Goal: Information Seeking & Learning: Learn about a topic

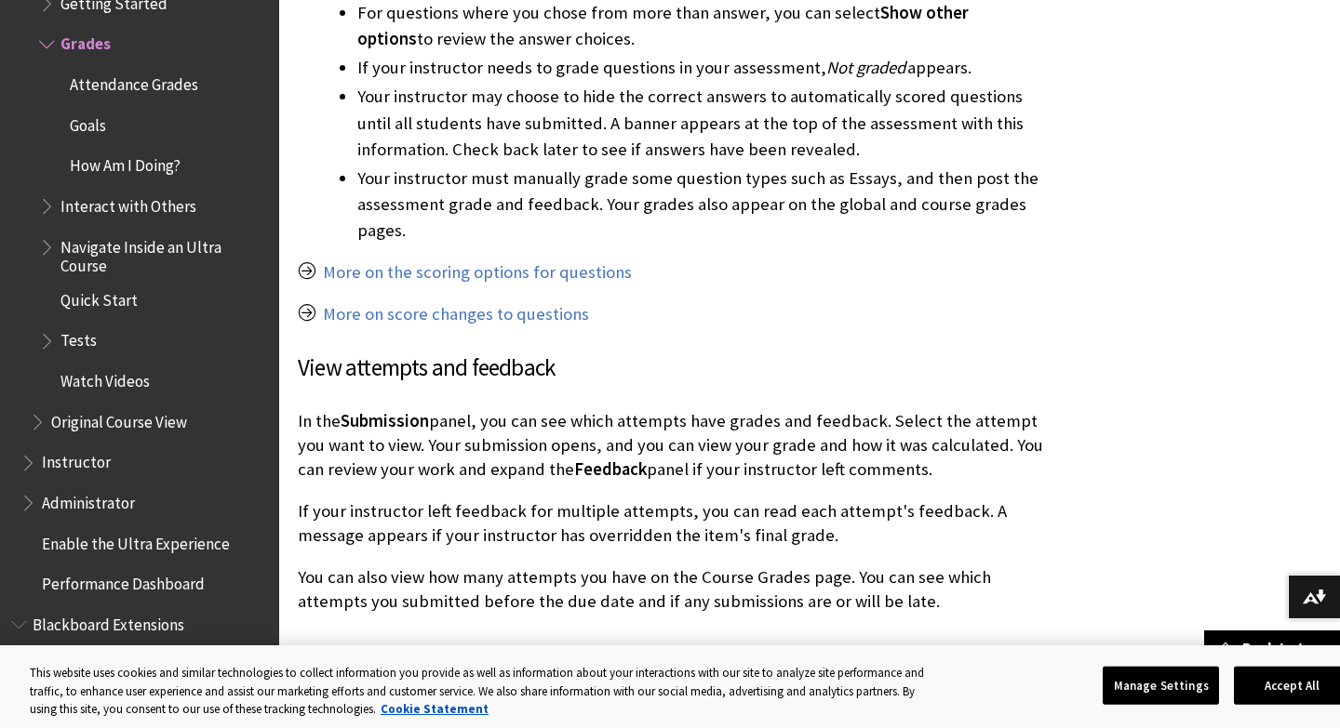
scroll to position [2096, 0]
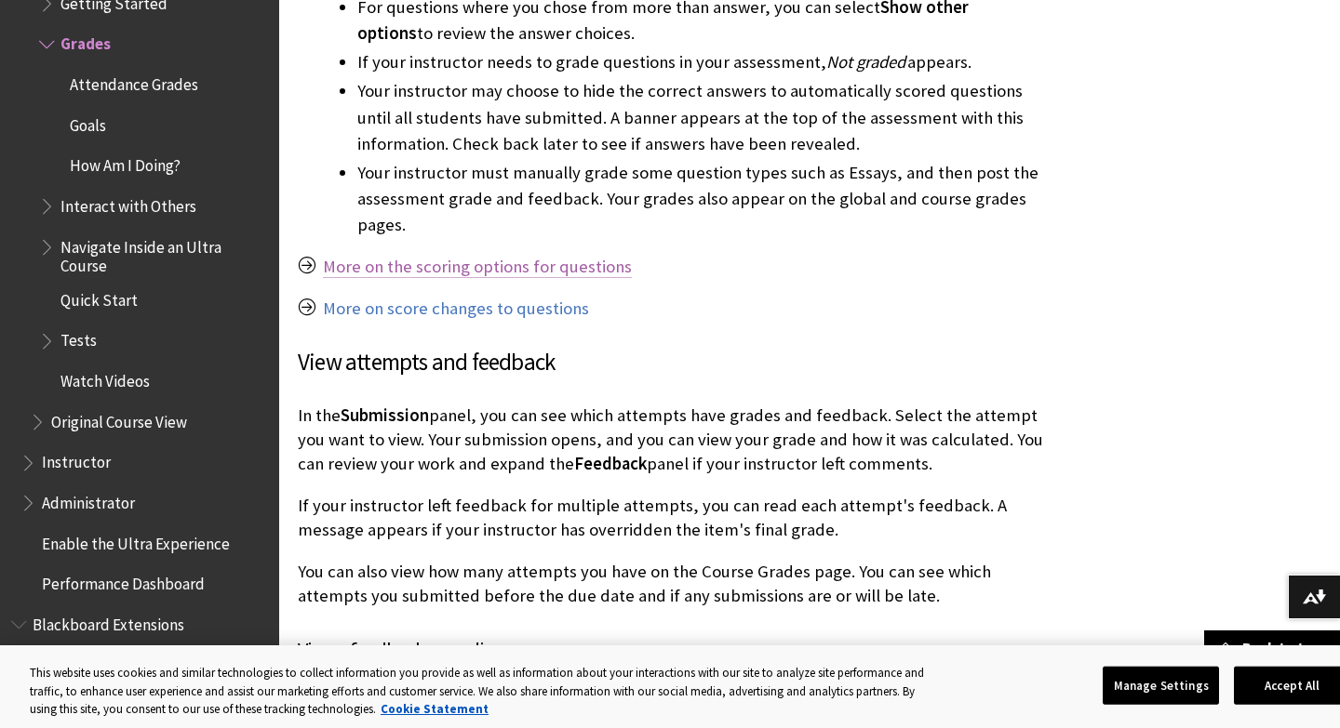
click at [472, 256] on link "More on the scoring options for questions" at bounding box center [477, 267] width 309 height 22
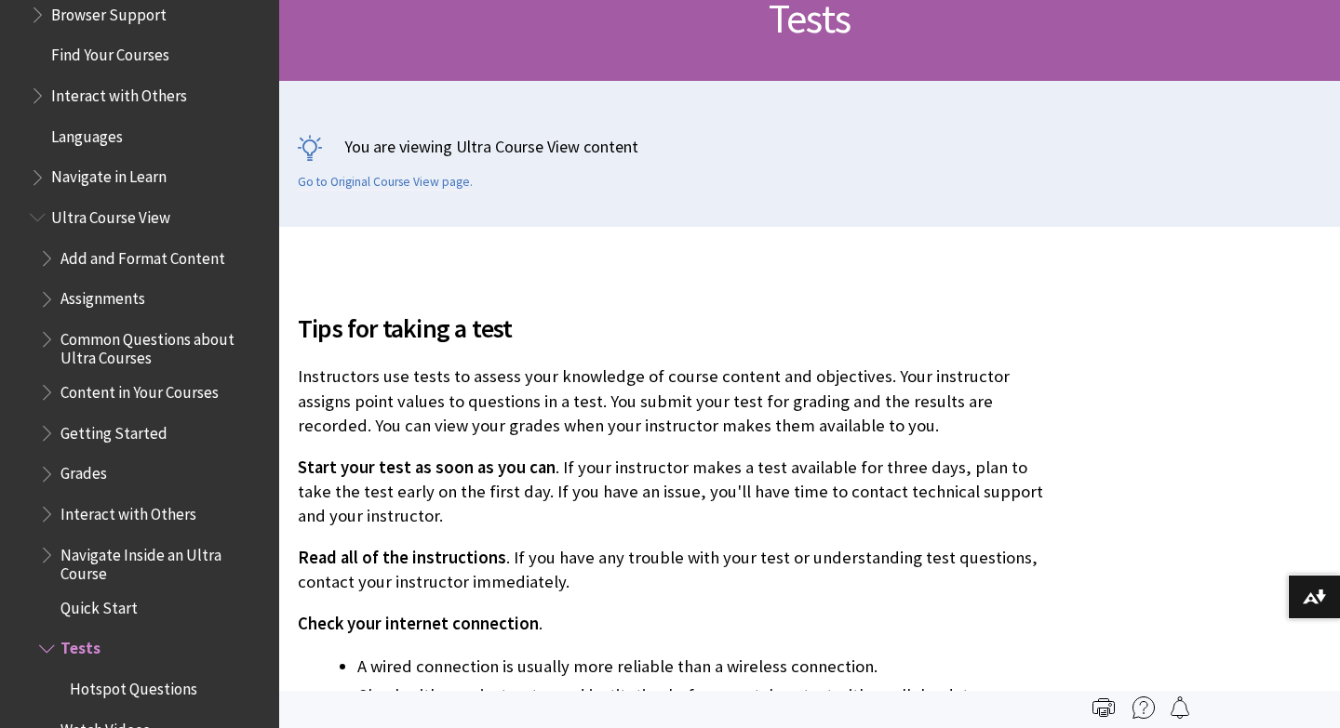
scroll to position [2047, 0]
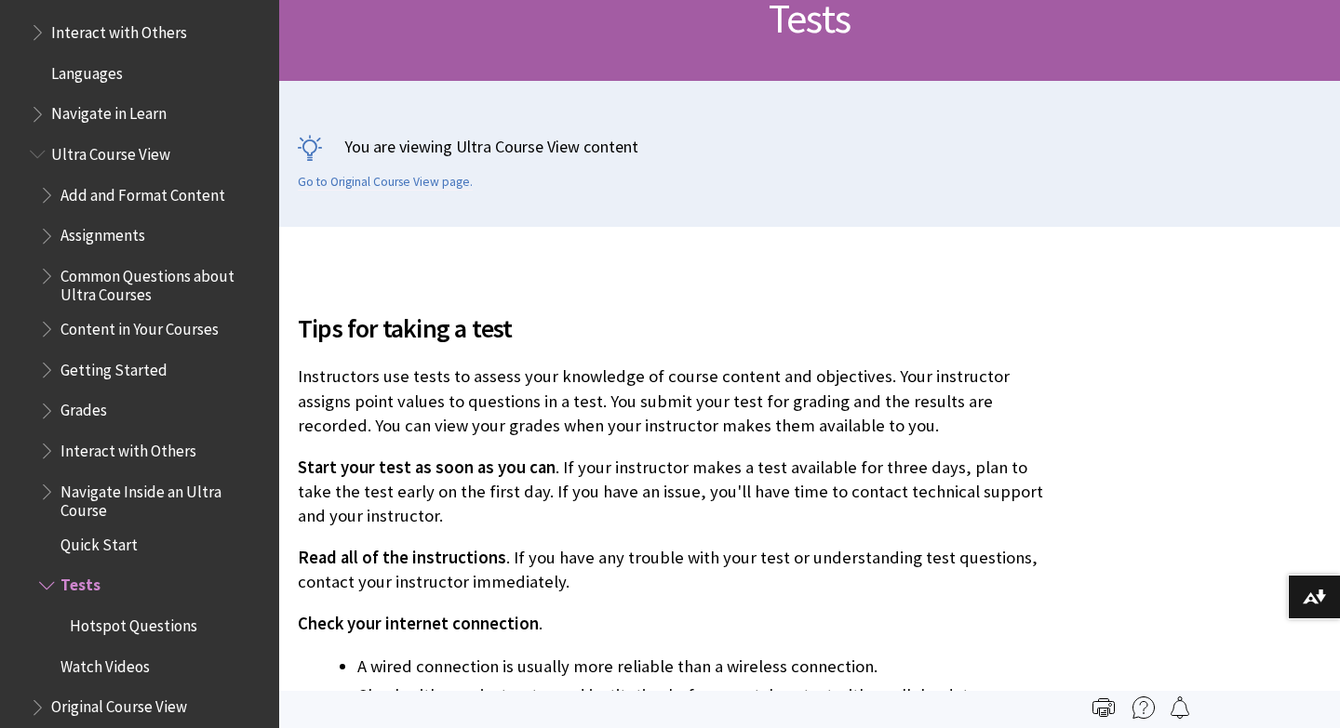
click at [85, 417] on span "Grades" at bounding box center [83, 407] width 47 height 25
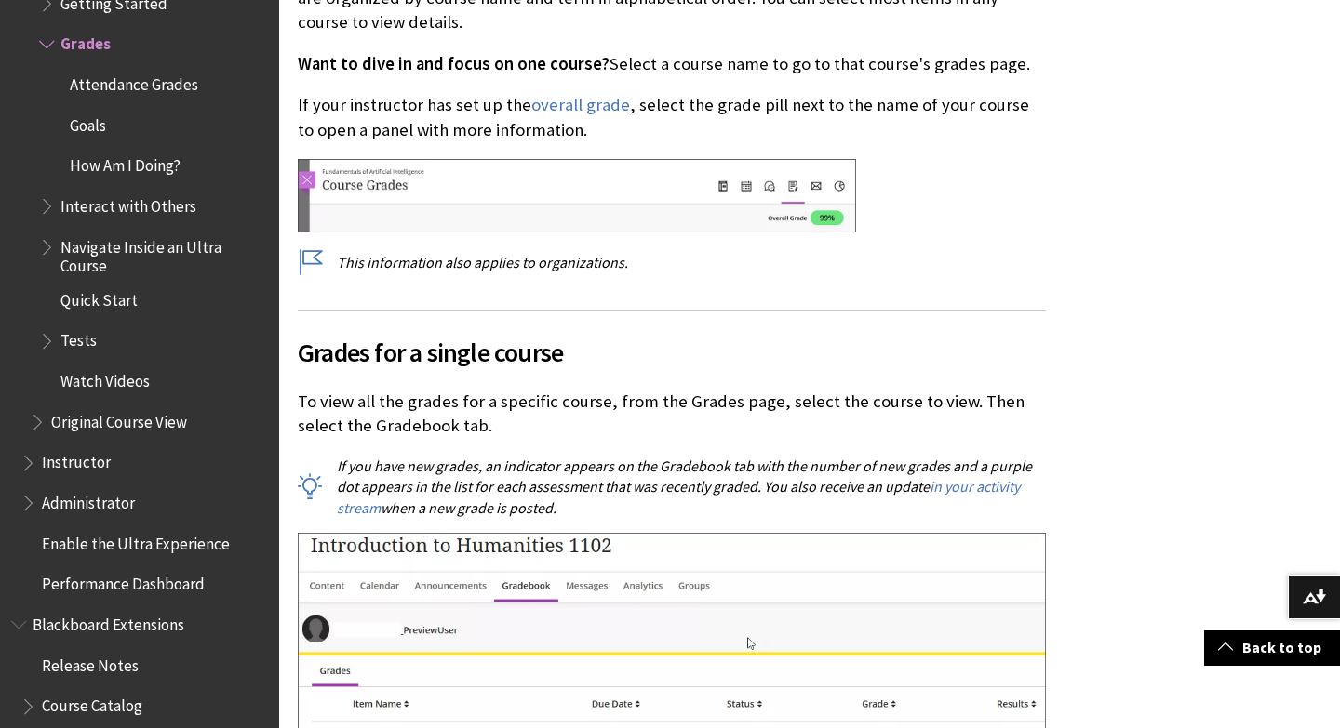
scroll to position [713, 0]
click at [586, 106] on link "overall grade" at bounding box center [580, 104] width 99 height 22
click at [578, 105] on link "overall grade" at bounding box center [580, 104] width 99 height 22
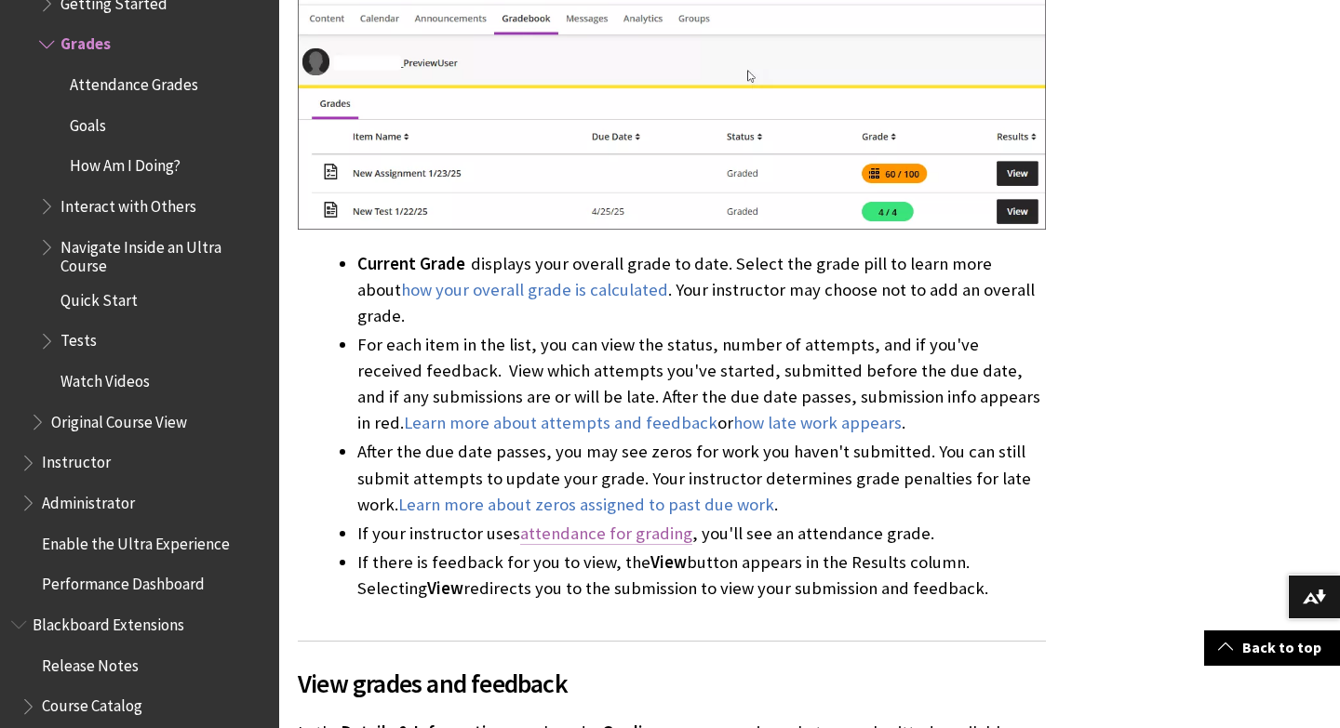
scroll to position [1299, 0]
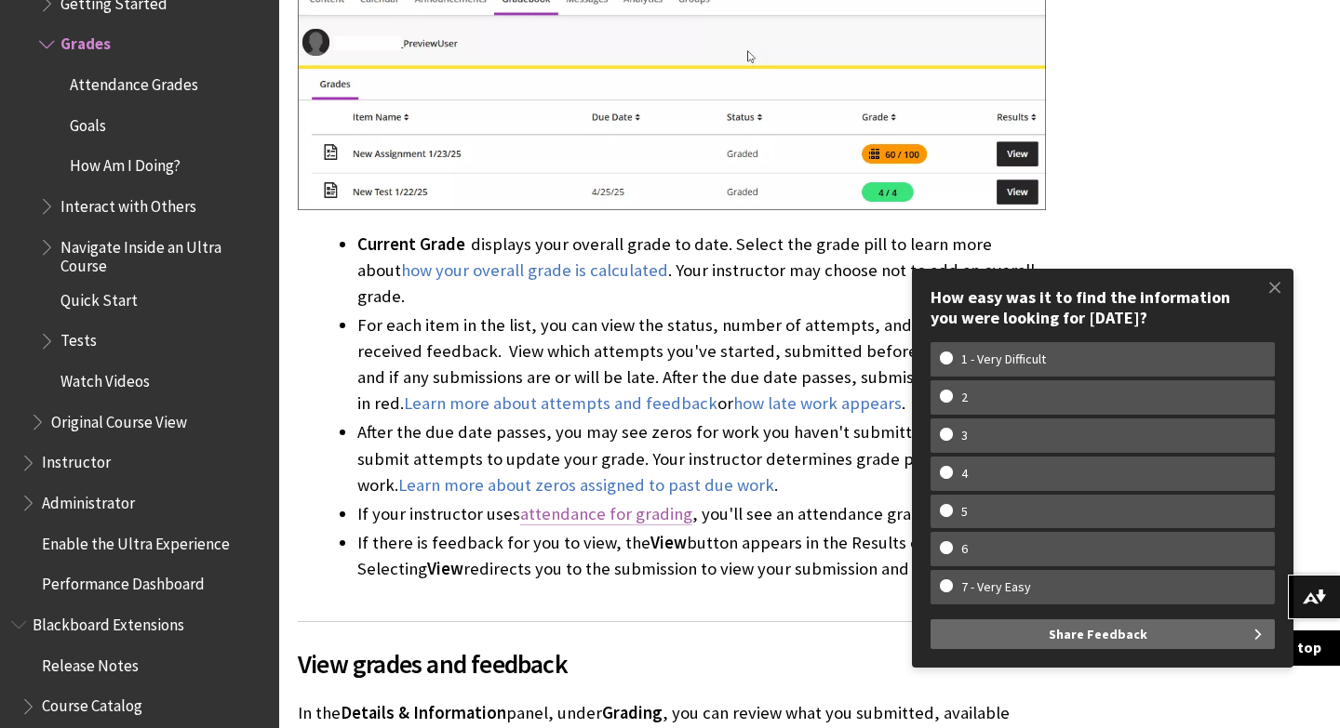
click at [601, 503] on link "attendance for grading" at bounding box center [606, 514] width 172 height 22
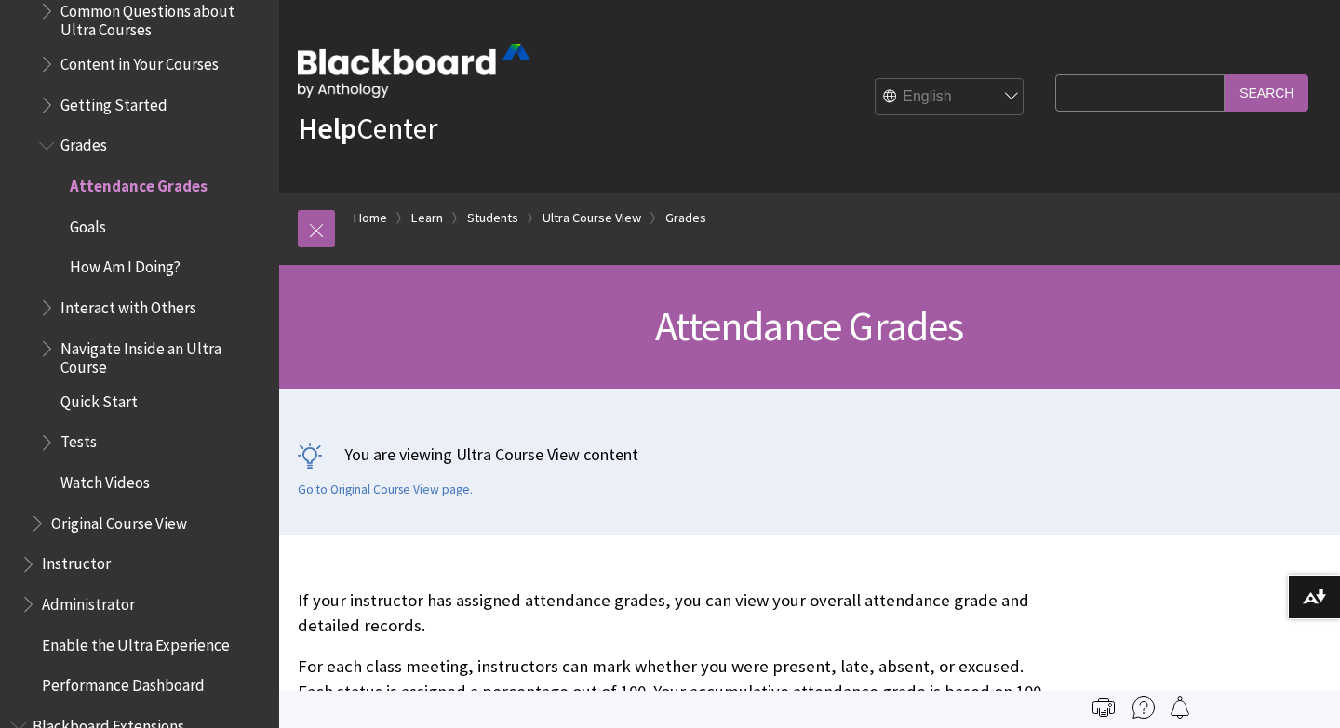
scroll to position [2214, 0]
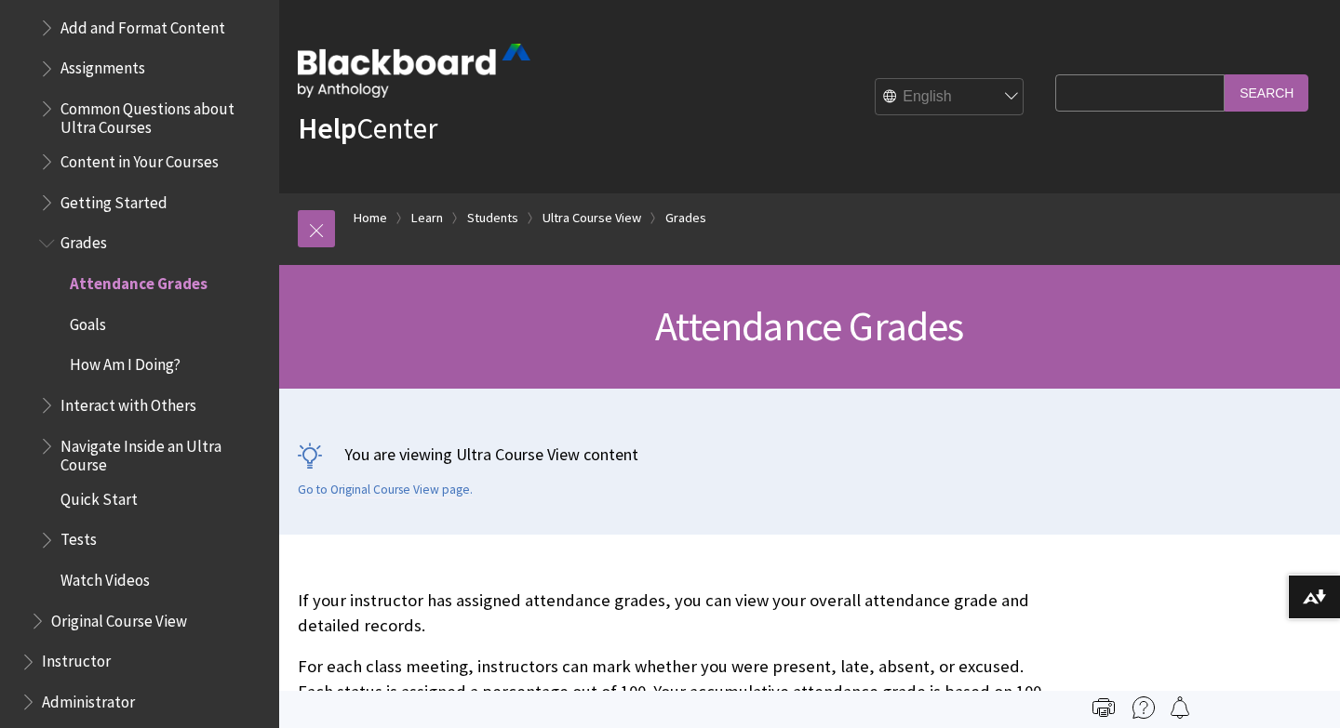
click at [94, 244] on span "Grades" at bounding box center [83, 240] width 47 height 25
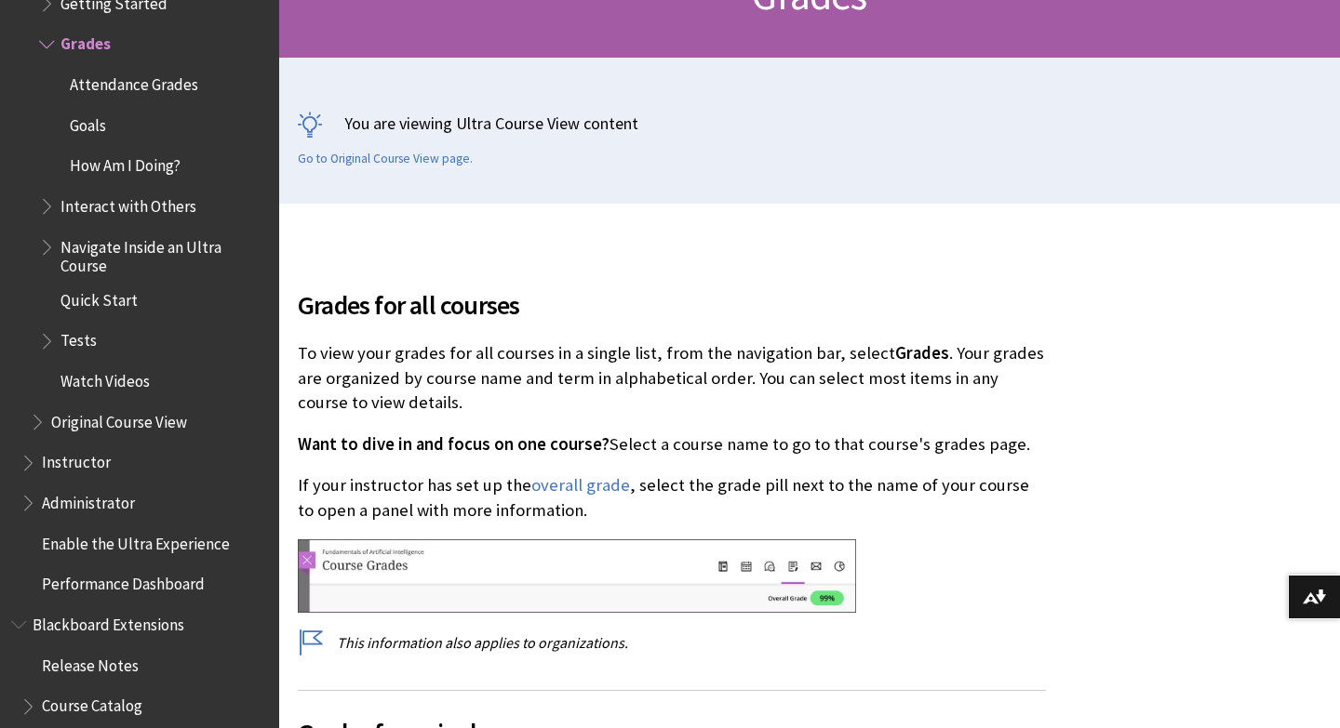
scroll to position [352, 0]
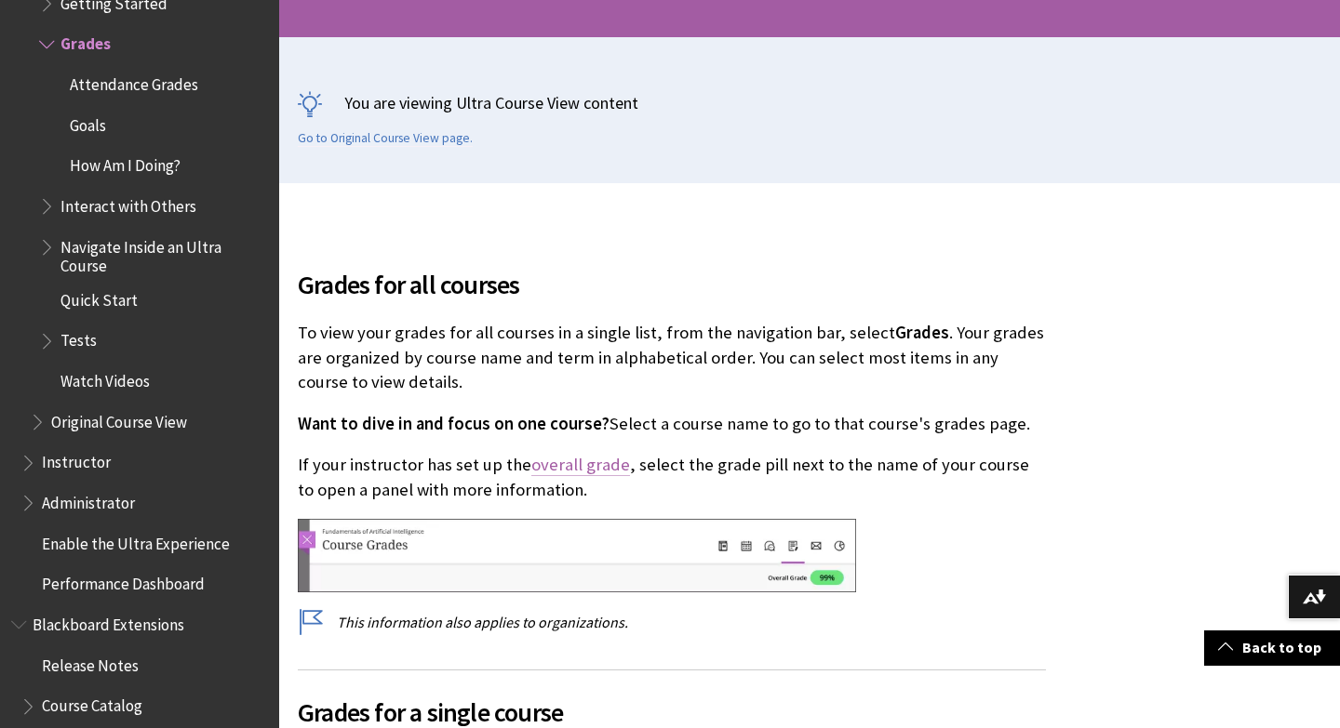
click at [576, 472] on link "overall grade" at bounding box center [580, 465] width 99 height 22
click at [577, 469] on link "overall grade" at bounding box center [580, 465] width 99 height 22
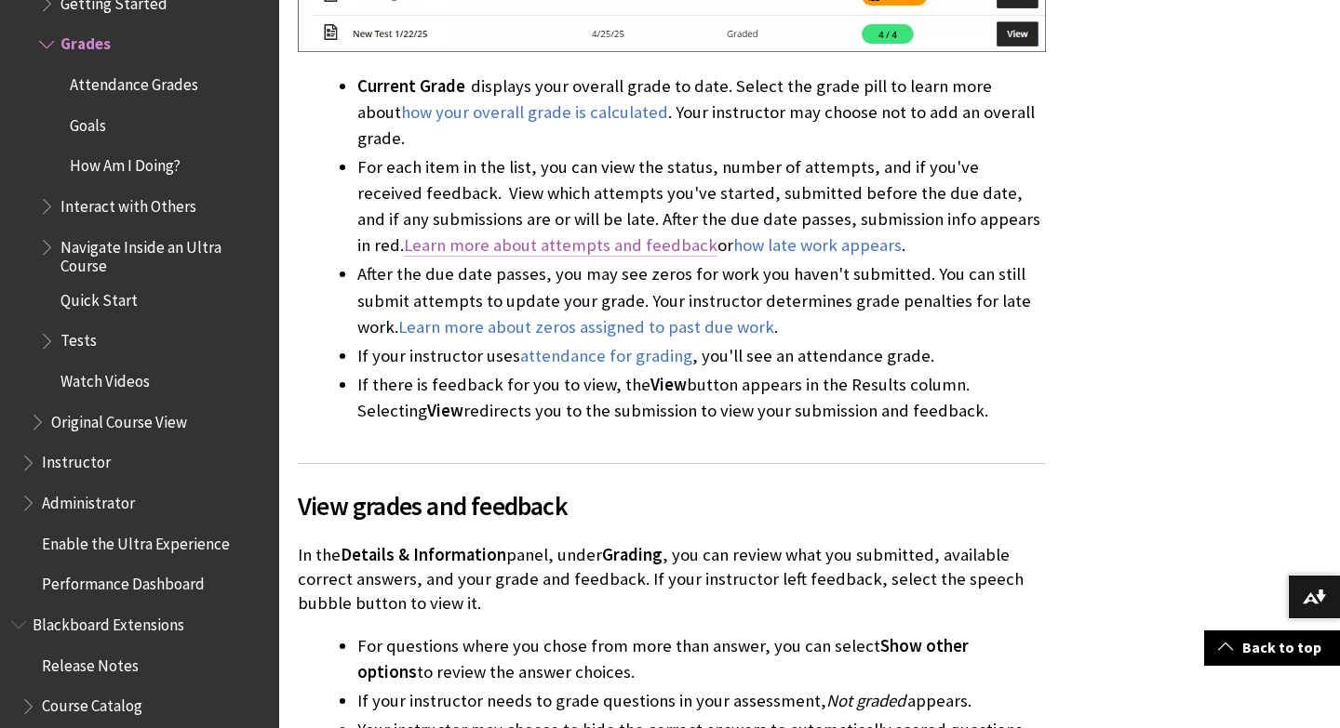
scroll to position [1455, 0]
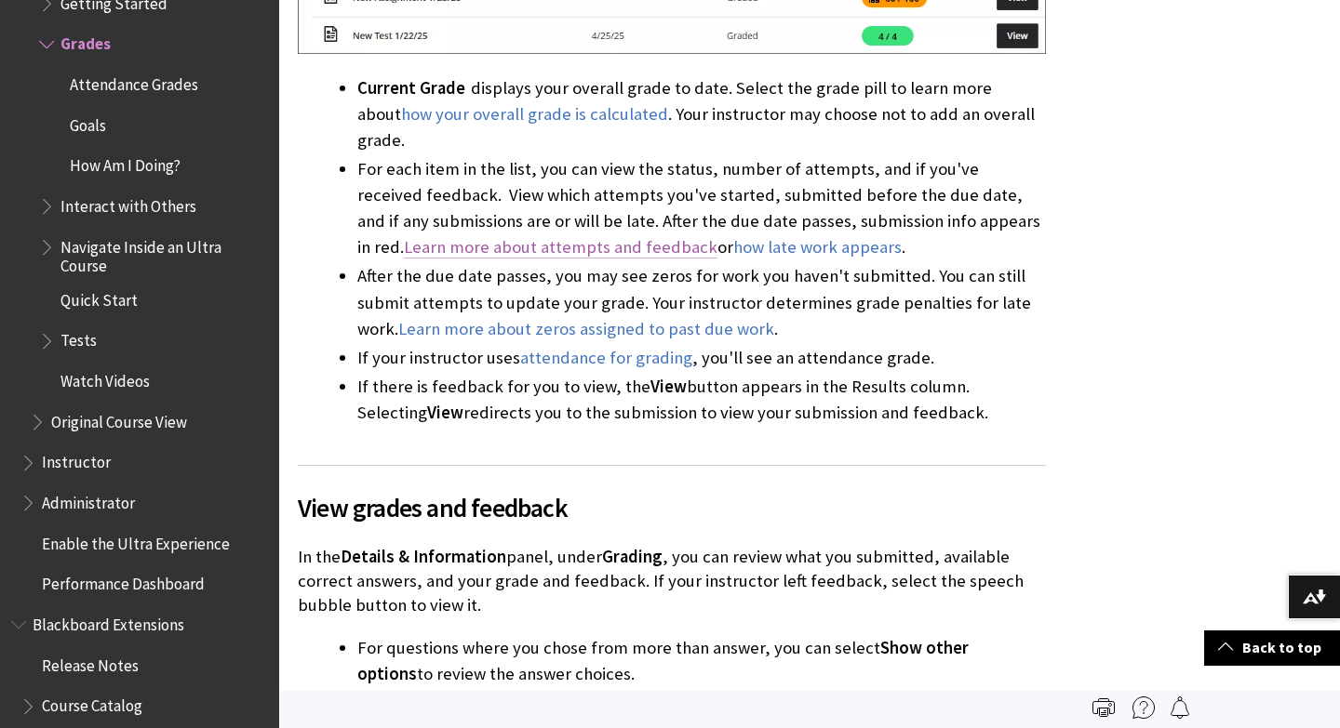
click at [544, 236] on link "Learn more about attempts and feedback" at bounding box center [561, 247] width 314 height 22
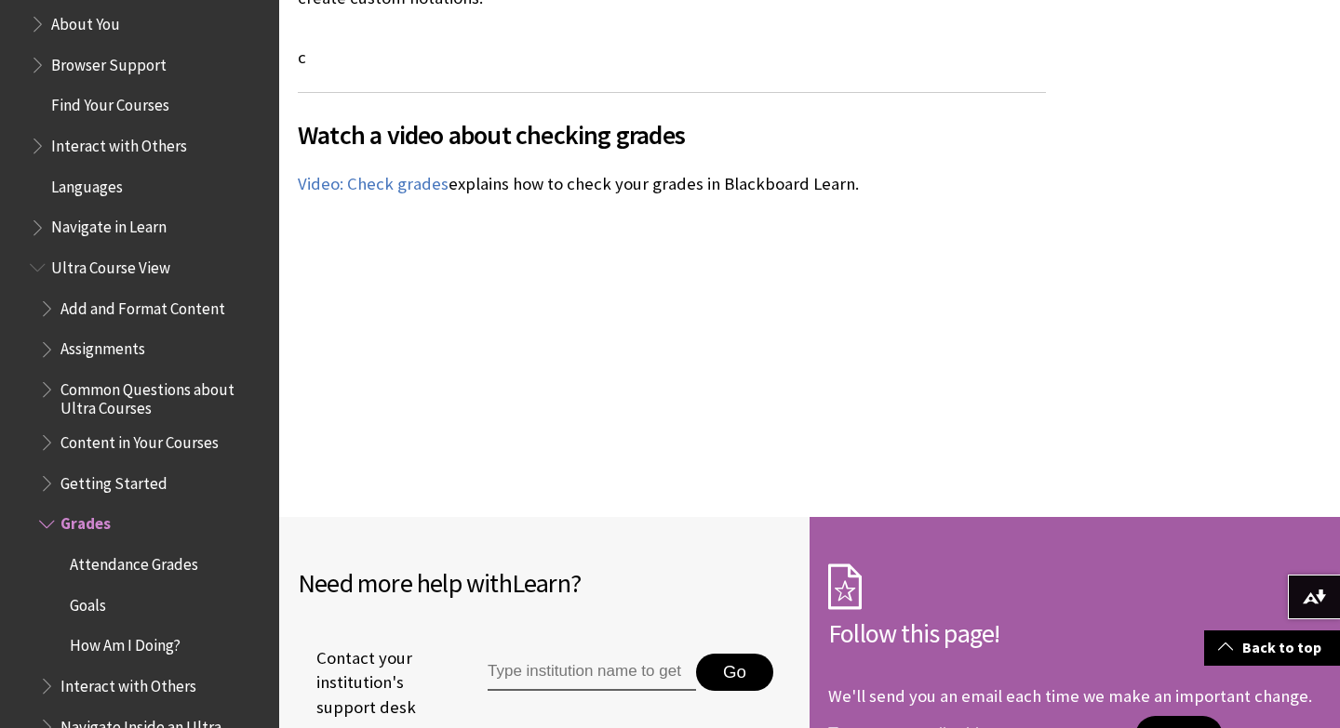
scroll to position [1920, 0]
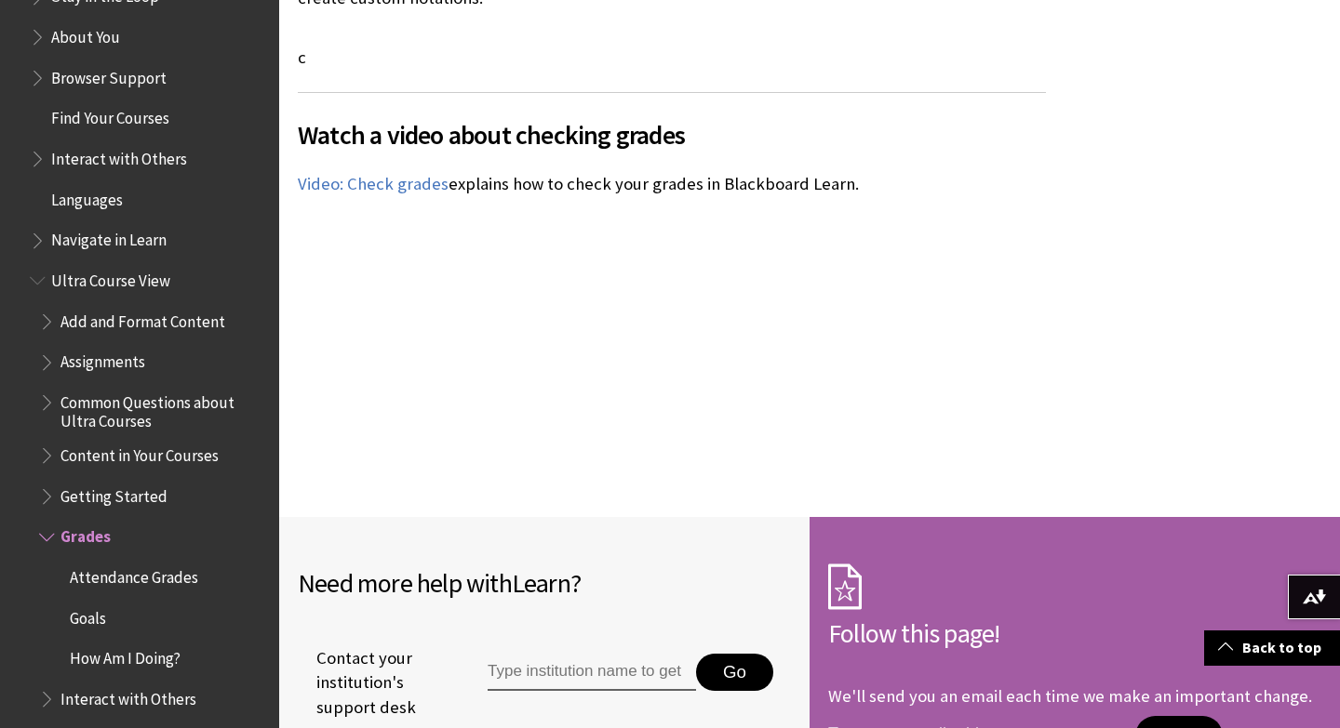
click at [120, 363] on span "Assignments" at bounding box center [102, 359] width 85 height 25
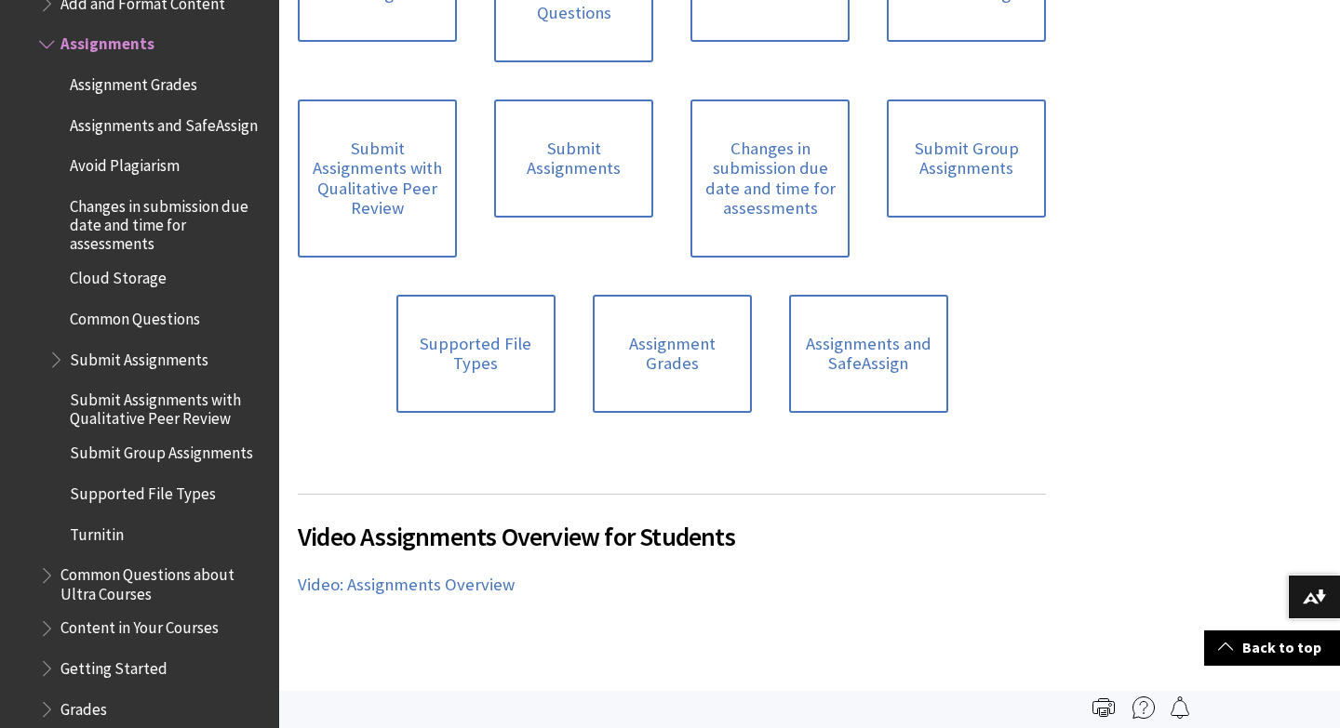
scroll to position [650, 0]
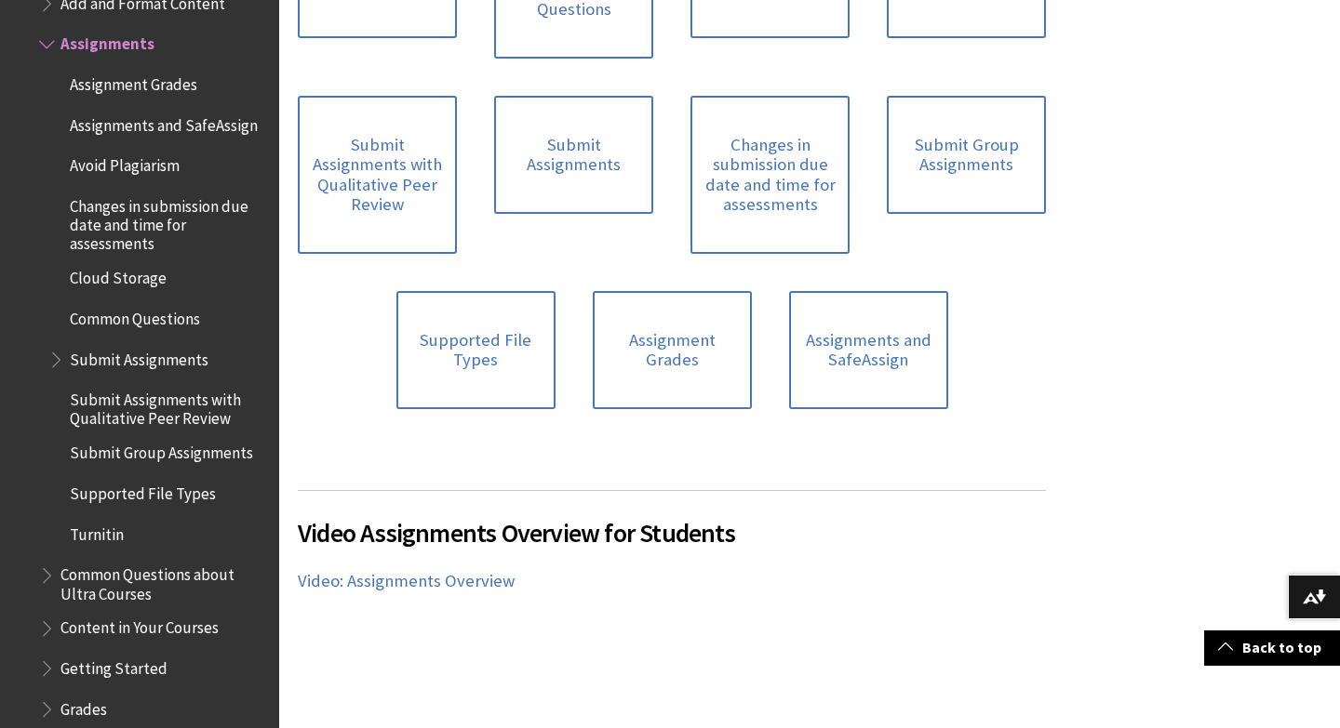
click at [136, 83] on span "Assignment Grades" at bounding box center [133, 81] width 127 height 25
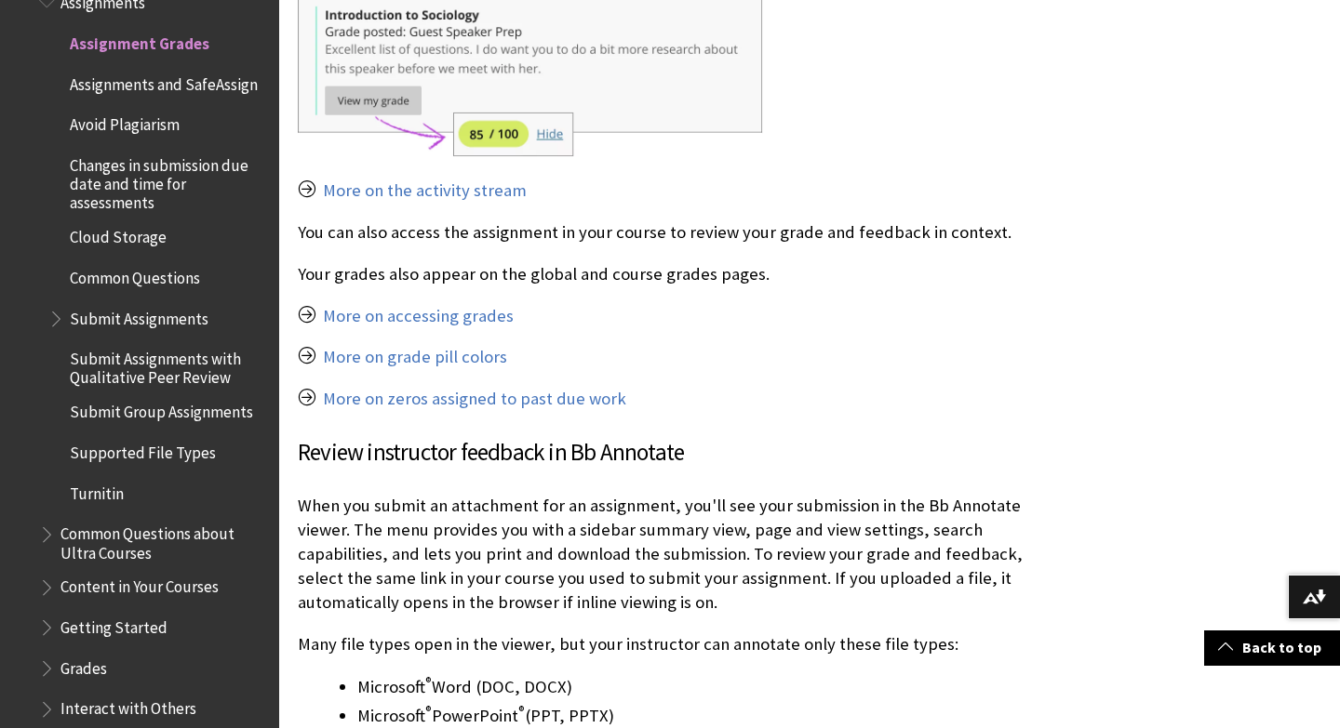
scroll to position [1663, 0]
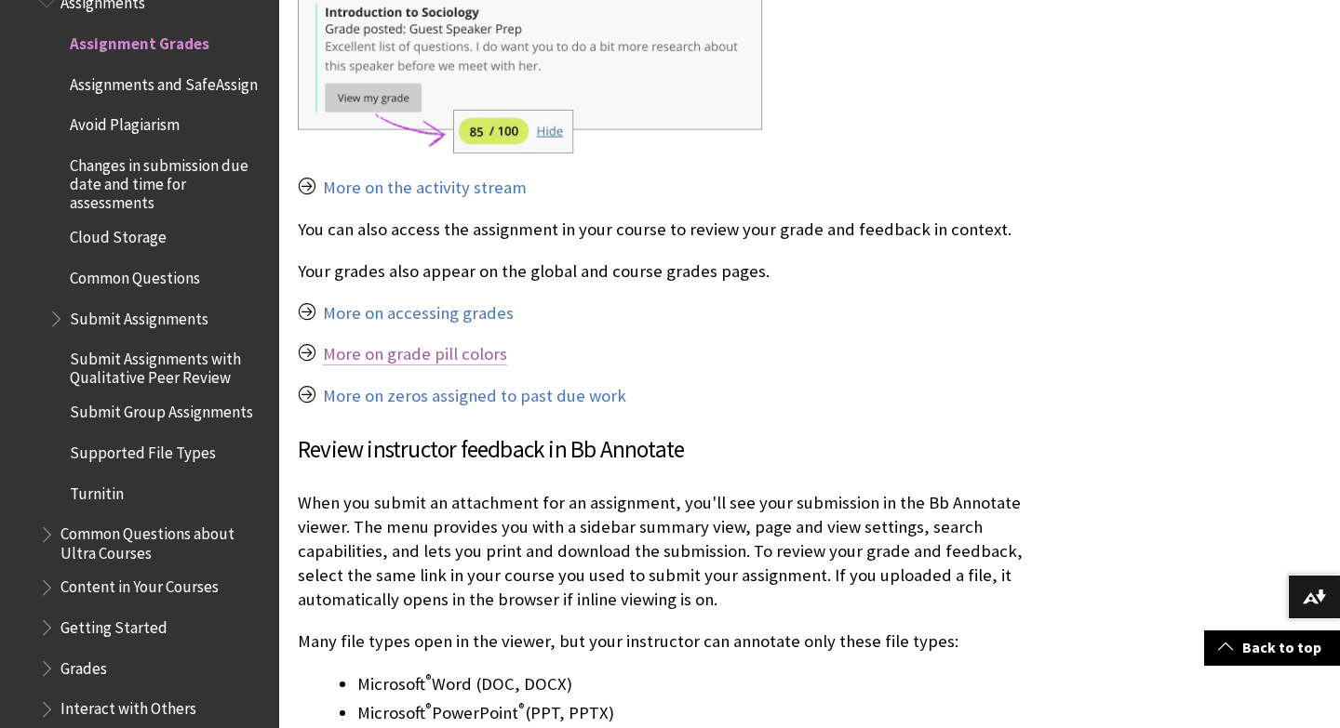
click at [462, 355] on link "More on grade pill colors" at bounding box center [415, 354] width 184 height 22
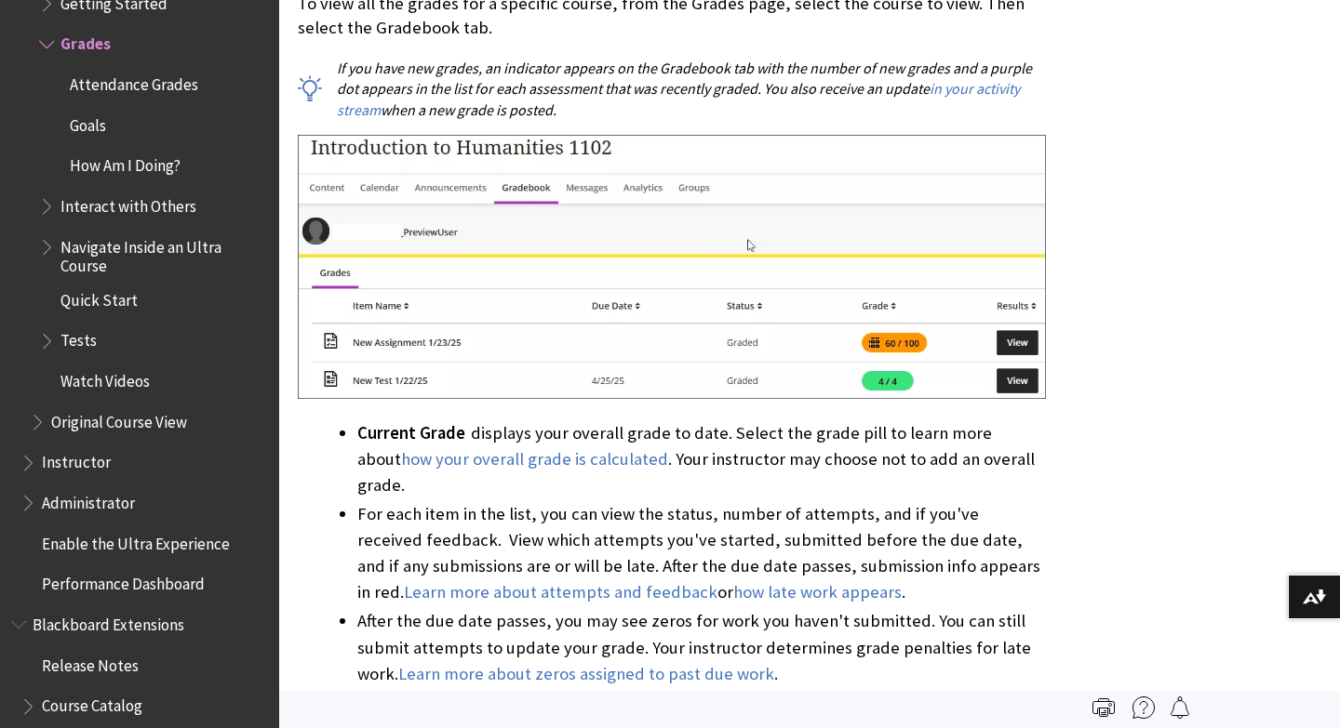
scroll to position [1109, 0]
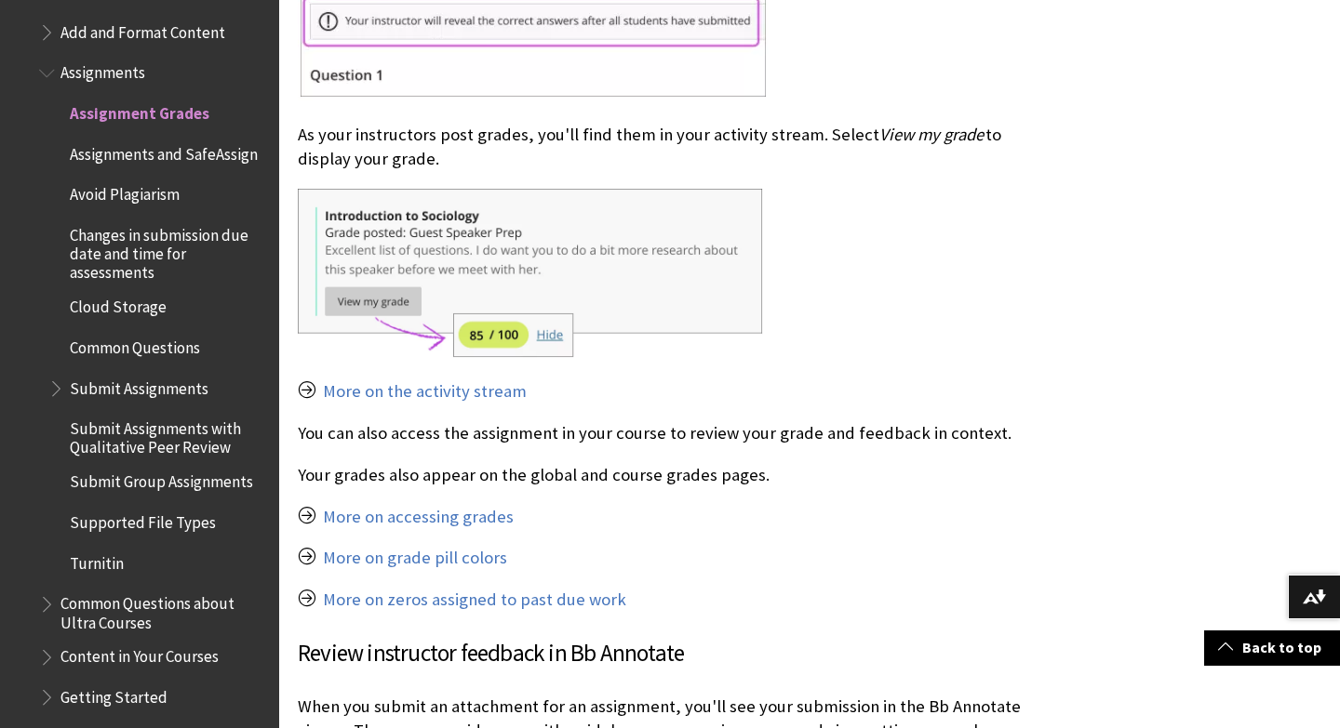
scroll to position [1464, 0]
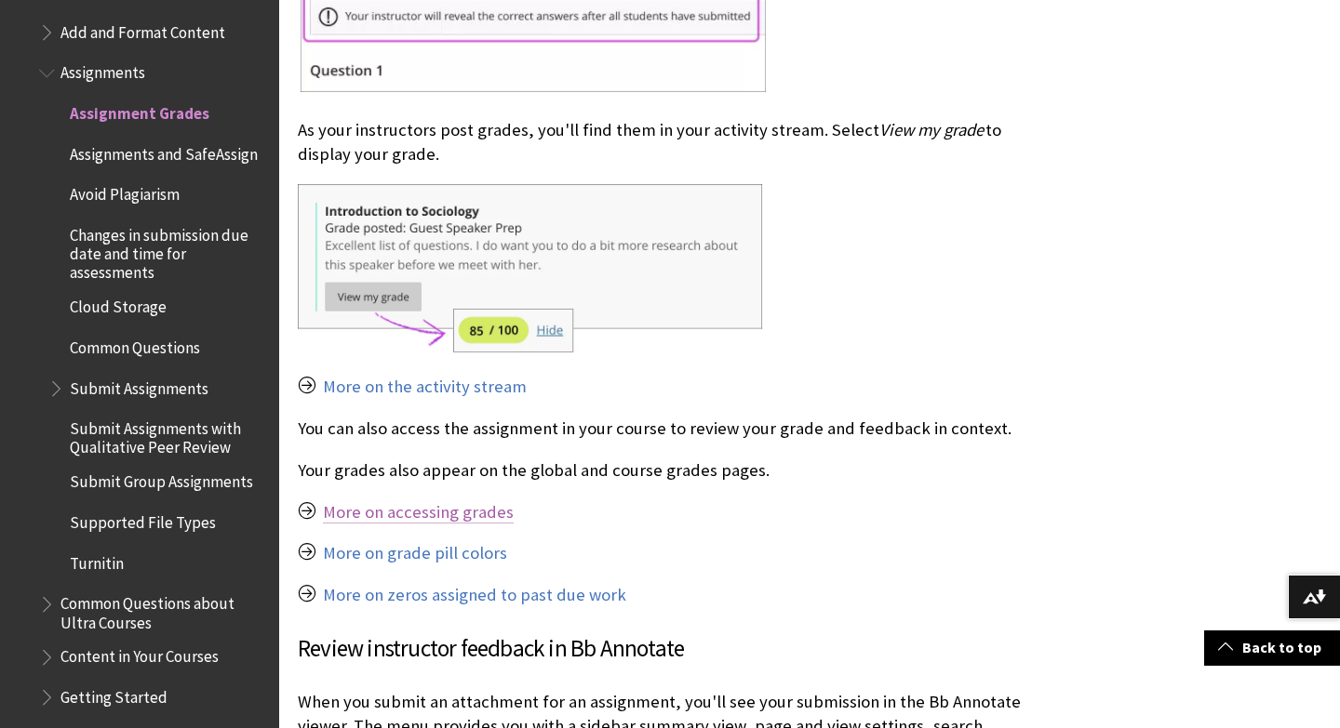
click at [474, 515] on link "More on accessing grades" at bounding box center [418, 512] width 191 height 22
